Goal: Task Accomplishment & Management: Manage account settings

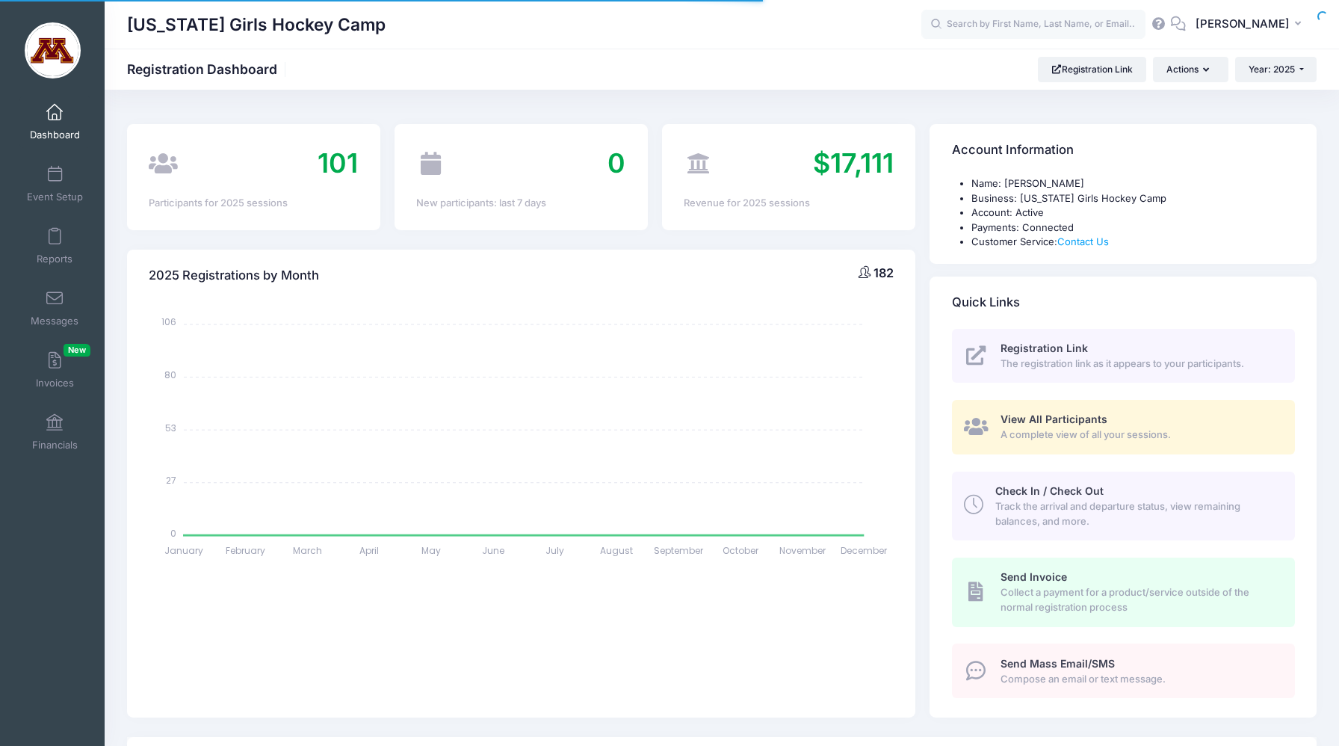
select select
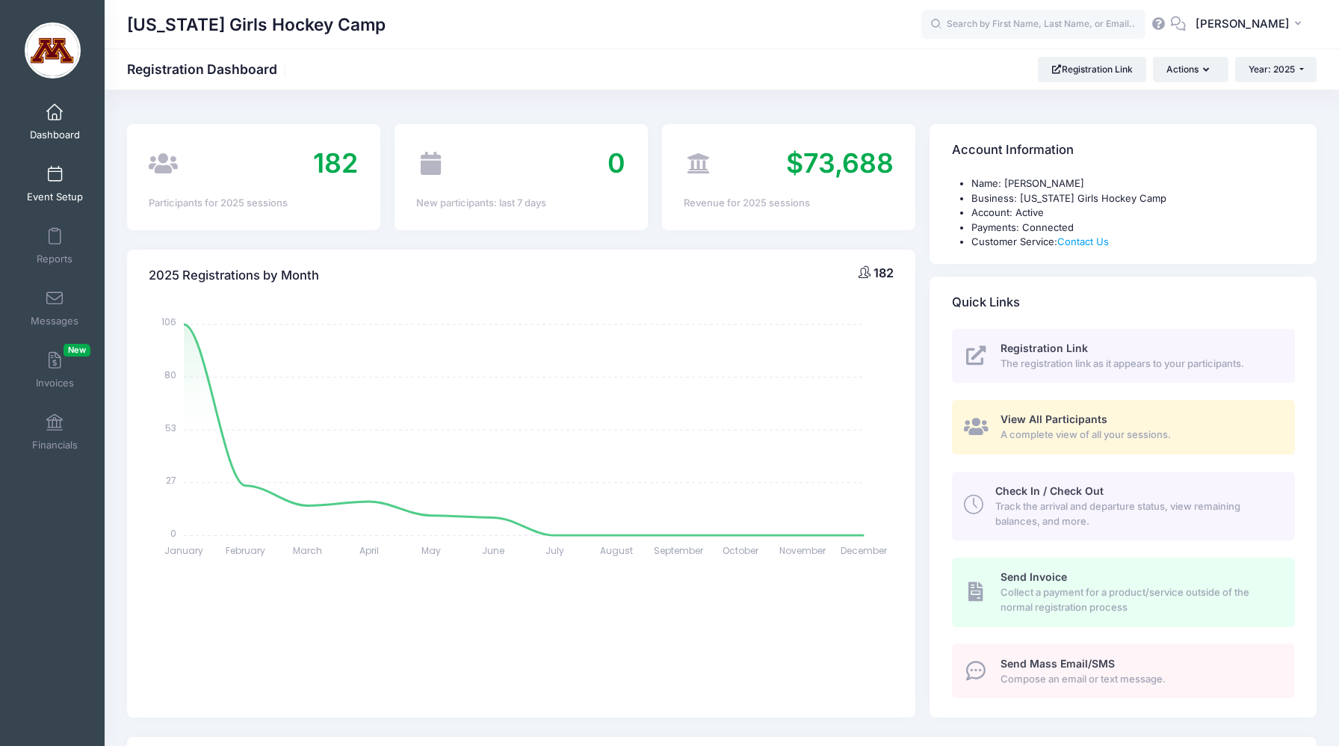
click at [51, 187] on link "Event Setup" at bounding box center [54, 184] width 71 height 52
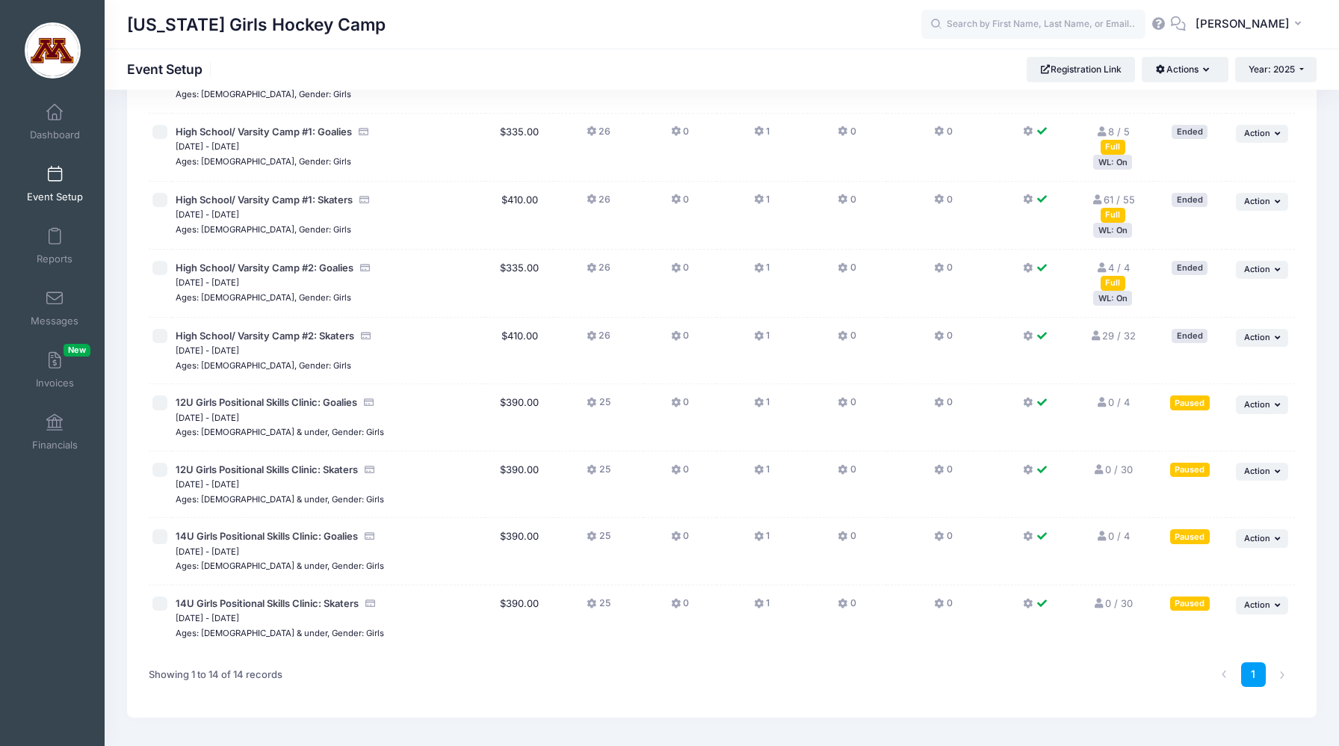
scroll to position [527, 0]
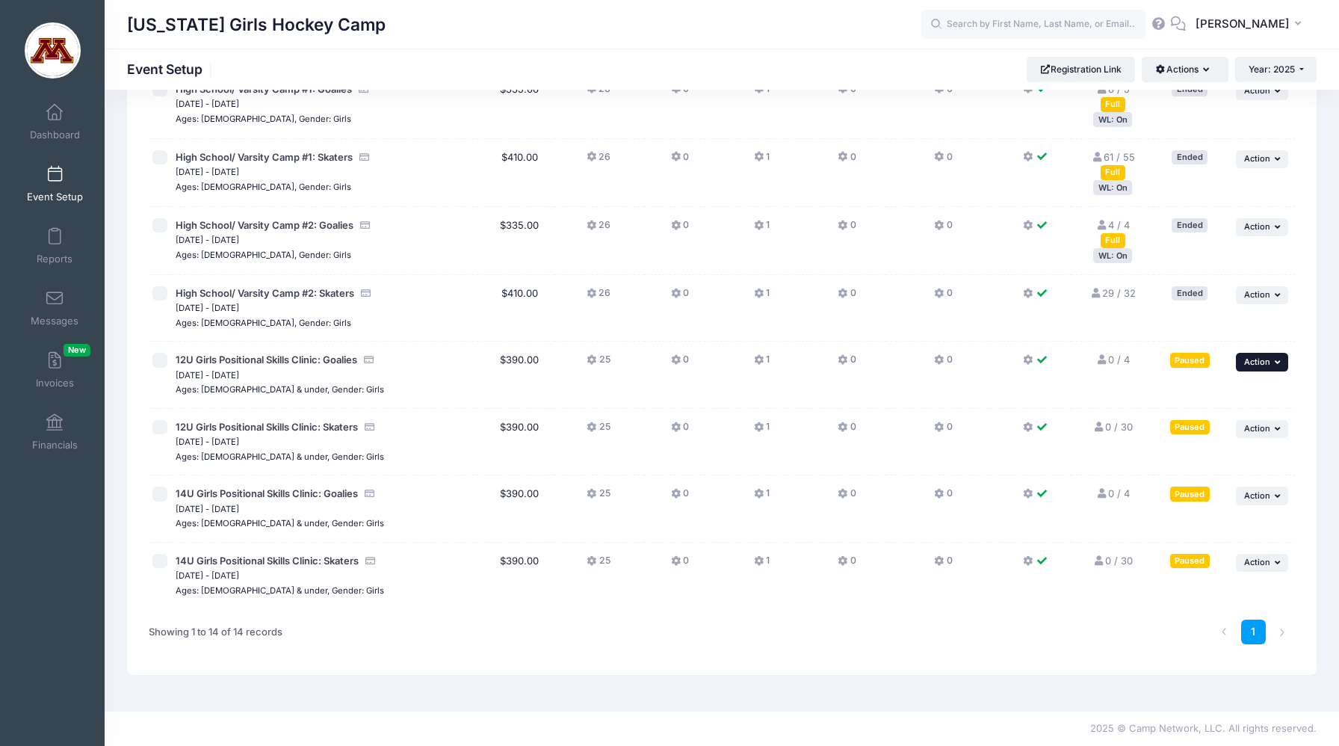
click at [1274, 366] on button "... Action" at bounding box center [1262, 362] width 52 height 18
click at [1243, 396] on link "Resume Session" at bounding box center [1214, 396] width 135 height 28
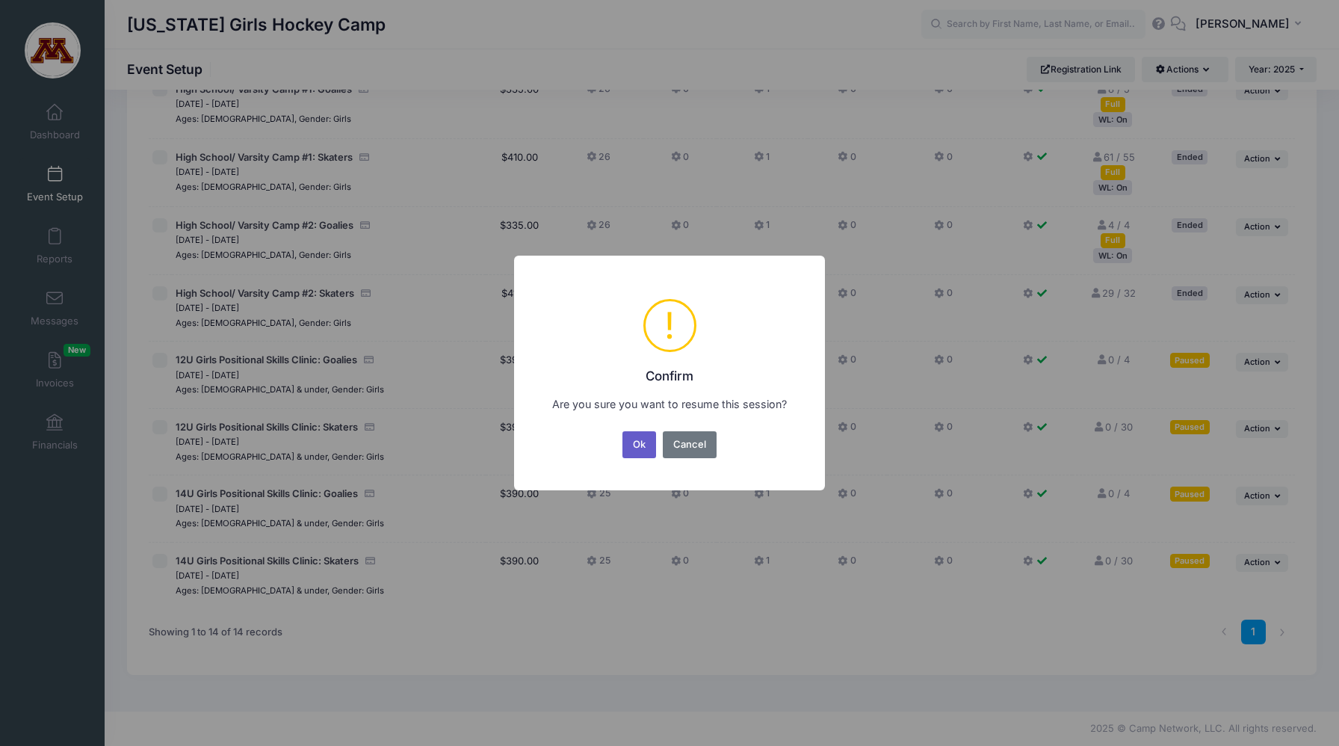
click at [643, 445] on button "Ok" at bounding box center [639, 444] width 34 height 27
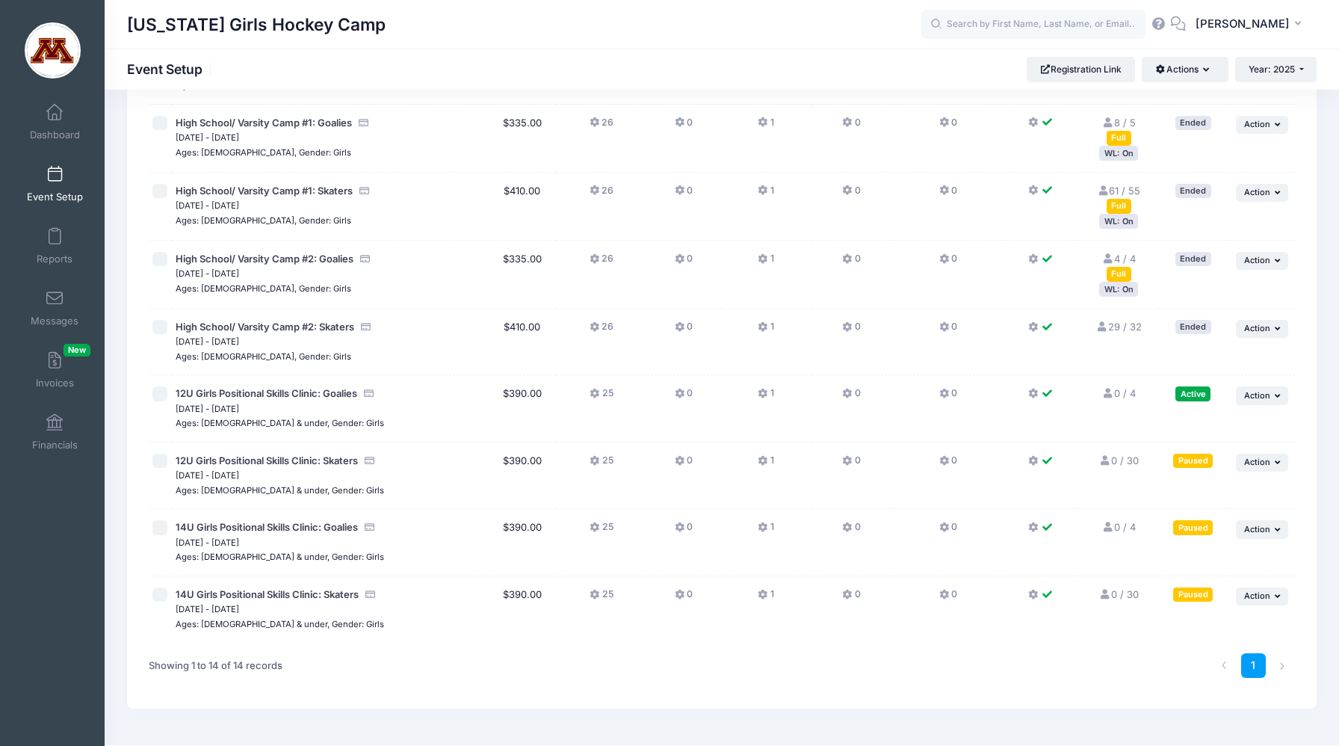
scroll to position [527, 0]
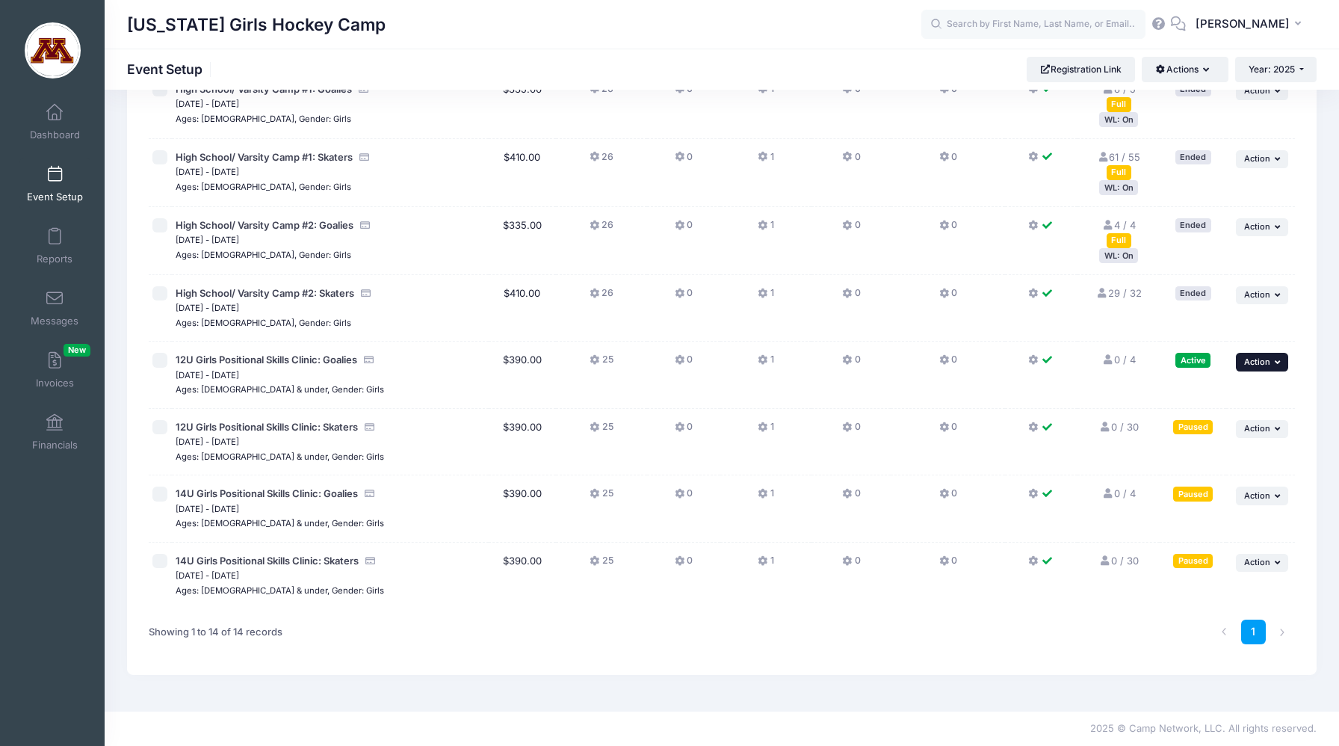
click at [1269, 362] on span "Action" at bounding box center [1257, 361] width 26 height 10
click at [1247, 392] on link "Pause Session" at bounding box center [1214, 396] width 135 height 28
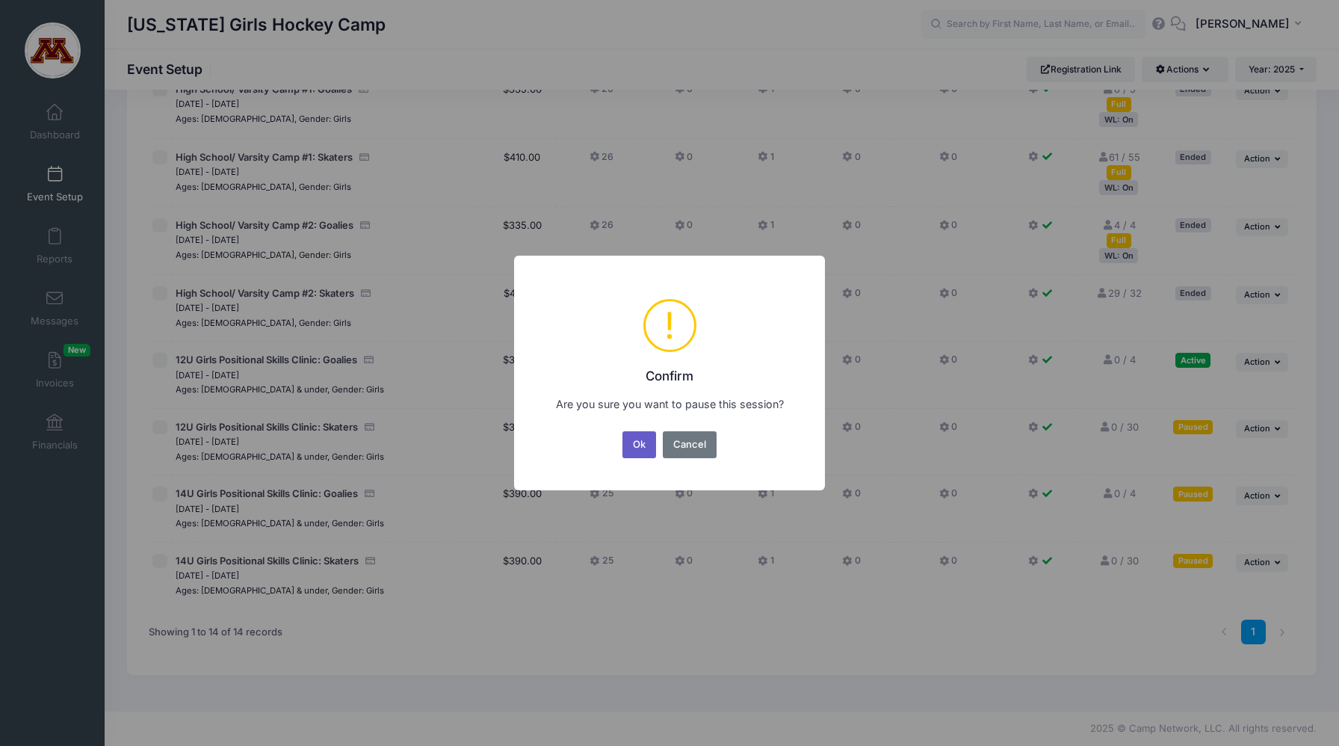
click at [638, 440] on button "Ok" at bounding box center [639, 444] width 34 height 27
